Goal: Task Accomplishment & Management: Use online tool/utility

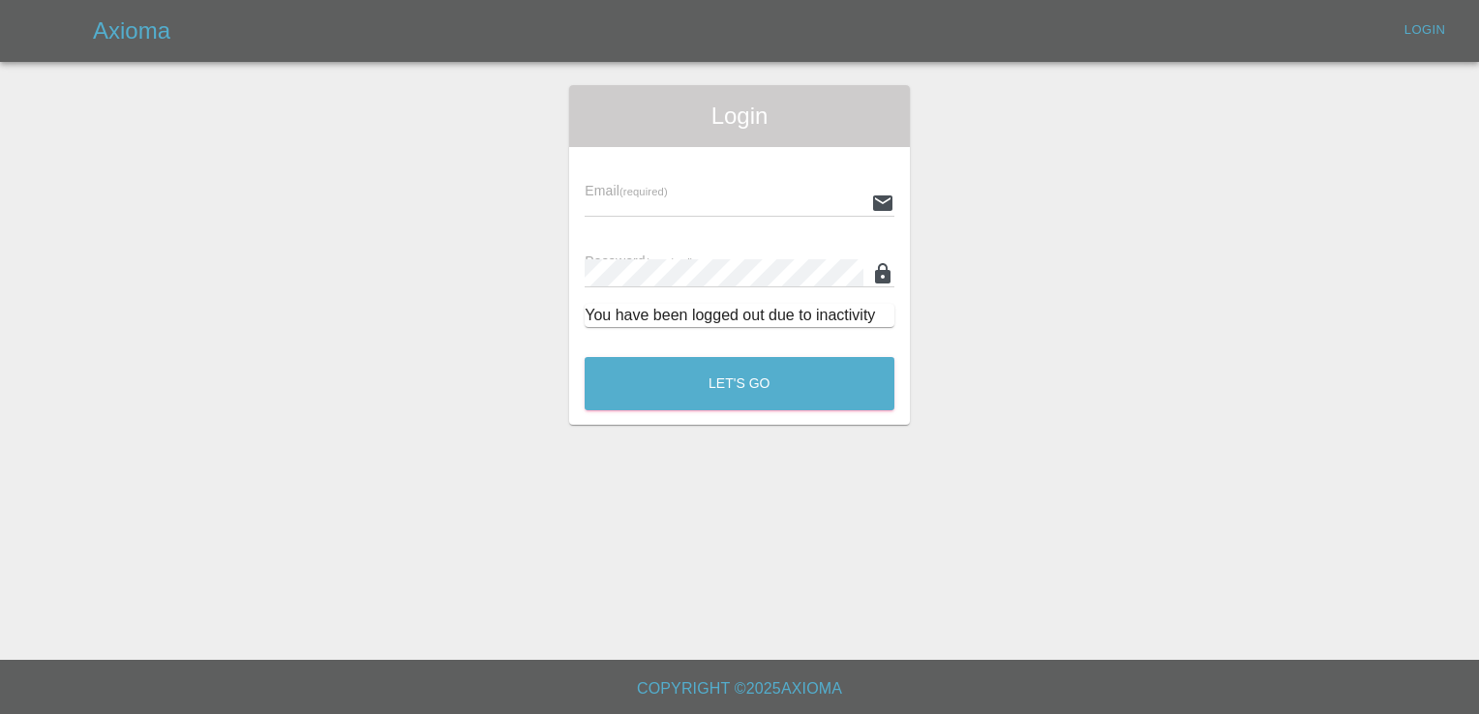
type input "[EMAIL_ADDRESS][DOMAIN_NAME]"
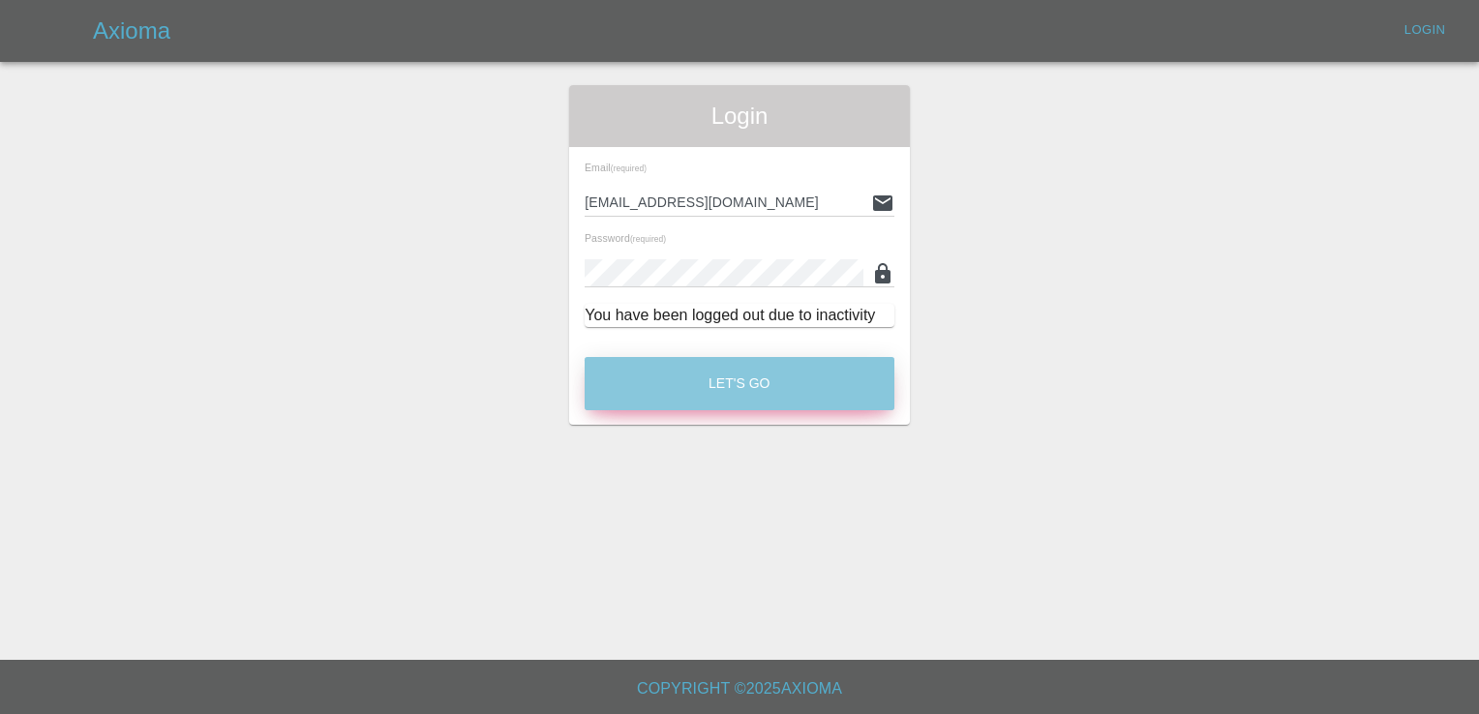
click at [728, 384] on button "Let's Go" at bounding box center [740, 383] width 310 height 53
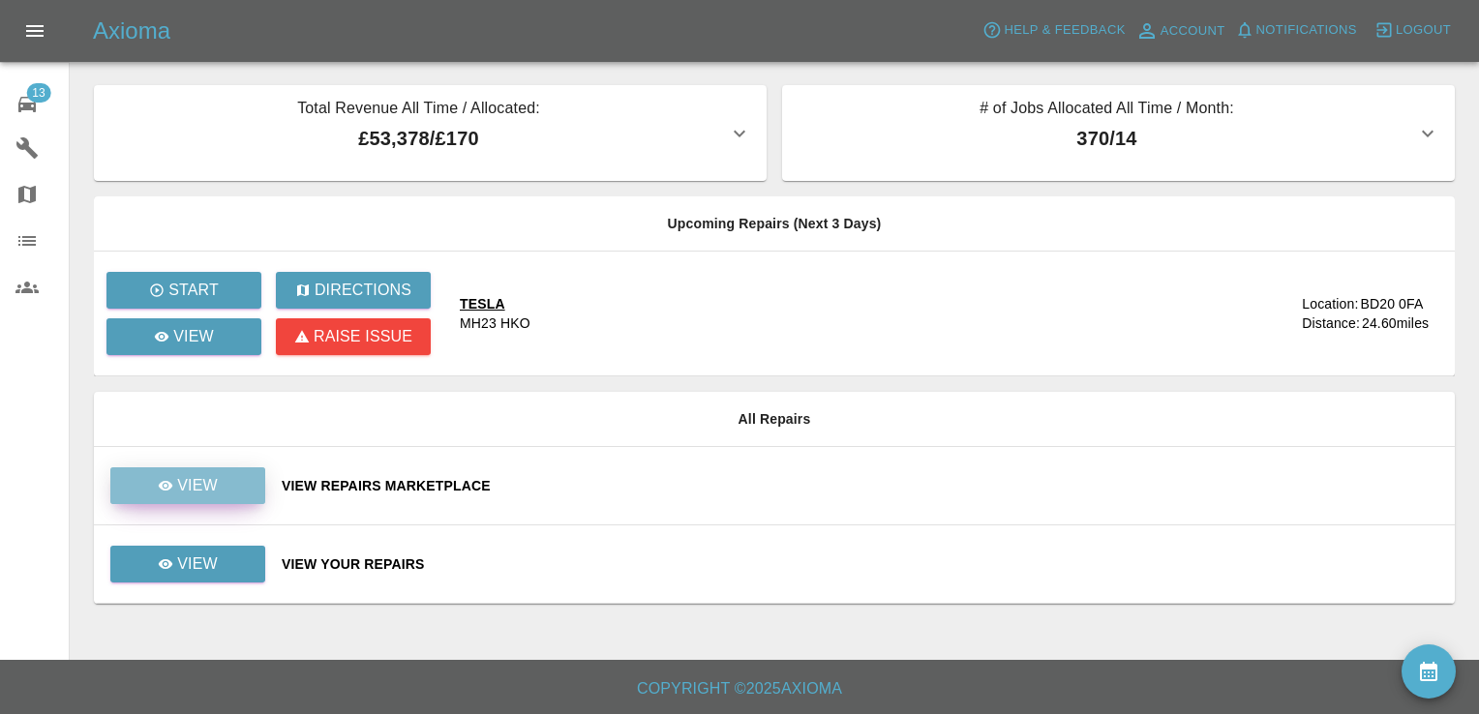
click at [200, 481] on p "View" at bounding box center [197, 485] width 41 height 23
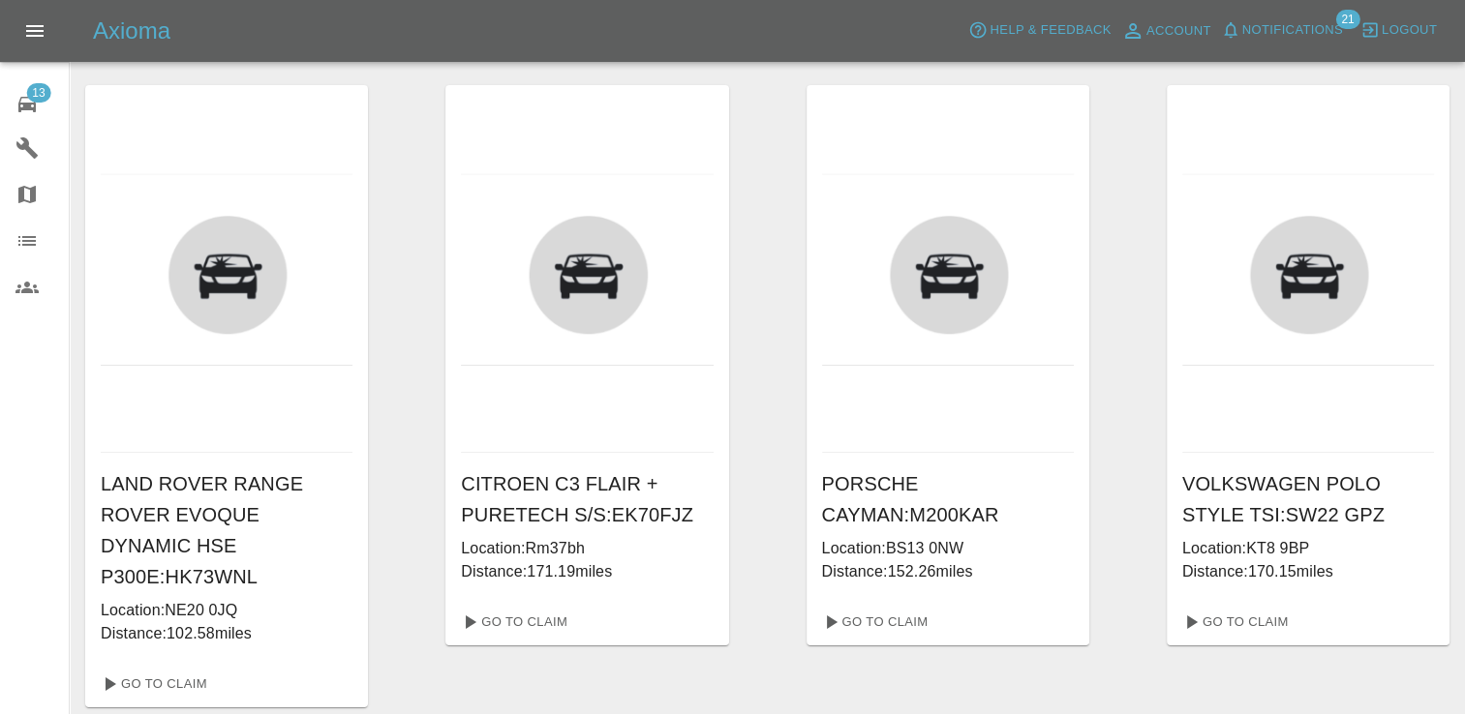
click at [1444, 523] on div "VOLKSWAGEN POLO STYLE TSI : SW22 GPZ Location: KT8 9BP Distance: 170.15 miles" at bounding box center [1308, 526] width 283 height 146
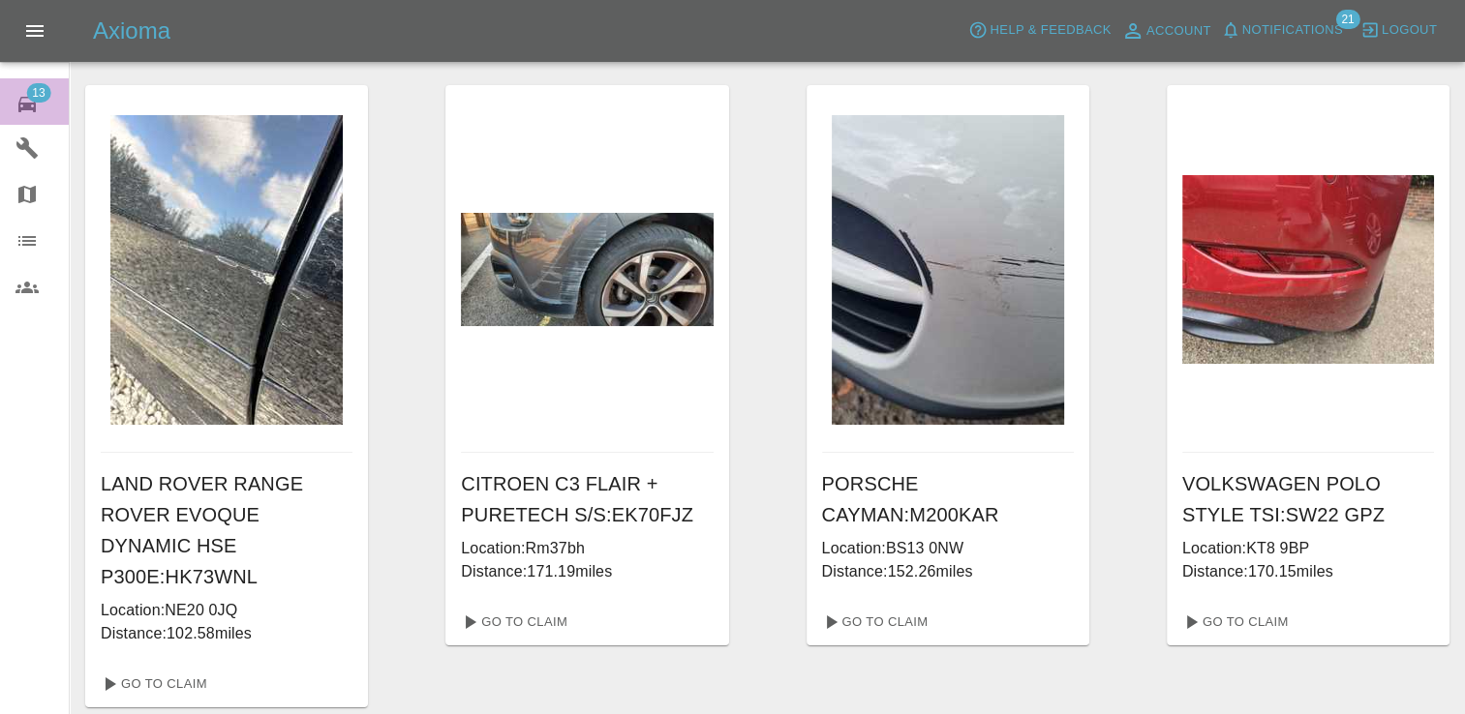
click at [31, 96] on span "13" at bounding box center [38, 92] width 24 height 19
